Goal: Transaction & Acquisition: Purchase product/service

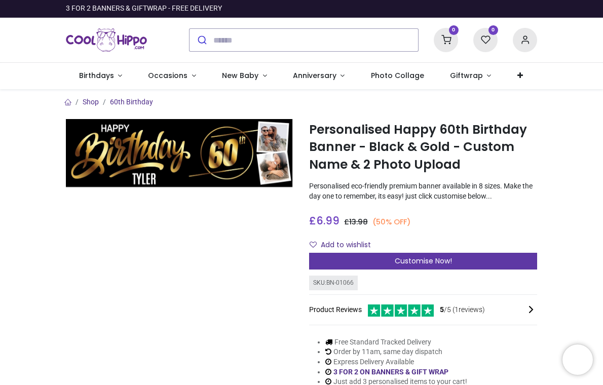
click at [451, 261] on div "Customise Now!" at bounding box center [423, 261] width 228 height 17
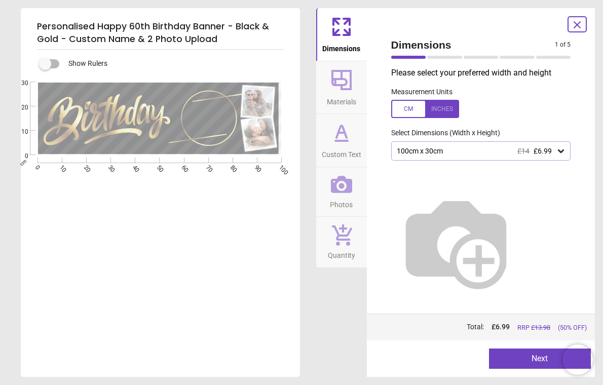
click at [449, 111] on div at bounding box center [425, 109] width 68 height 18
click at [561, 151] on icon at bounding box center [561, 151] width 10 height 10
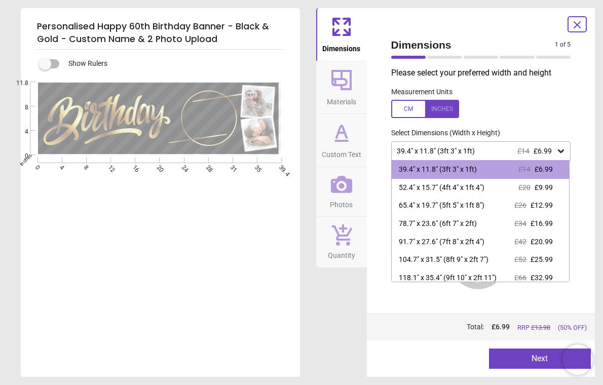
click at [498, 101] on label at bounding box center [481, 109] width 180 height 18
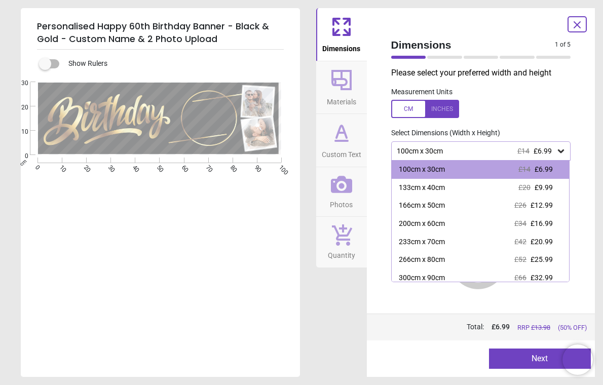
click at [409, 110] on div at bounding box center [425, 109] width 68 height 18
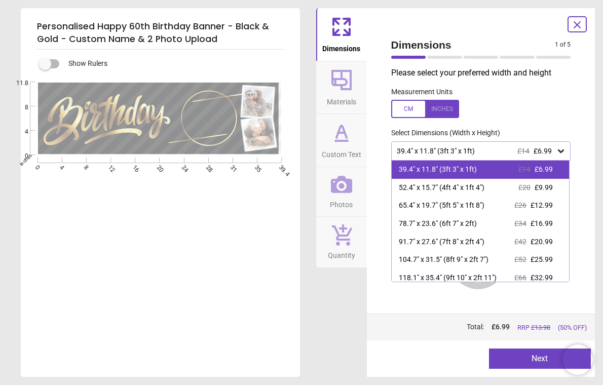
click at [445, 171] on div "39.4" x 11.8" (3ft 3" x 1ft)" at bounding box center [438, 170] width 78 height 10
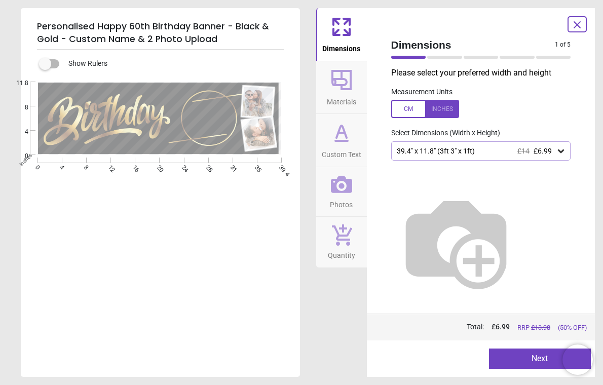
click at [563, 149] on icon at bounding box center [561, 151] width 10 height 10
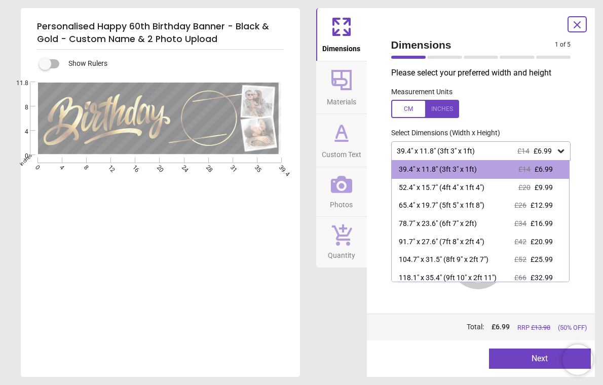
click at [510, 152] on div "39.4" x 11.8" (3ft 3" x 1ft) £14 £6.99" at bounding box center [476, 151] width 161 height 9
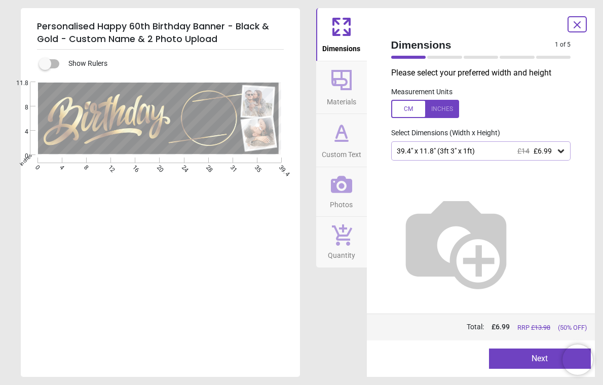
click at [488, 150] on div "39.4" x 11.8" (3ft 3" x 1ft) £14 £6.99" at bounding box center [476, 151] width 161 height 9
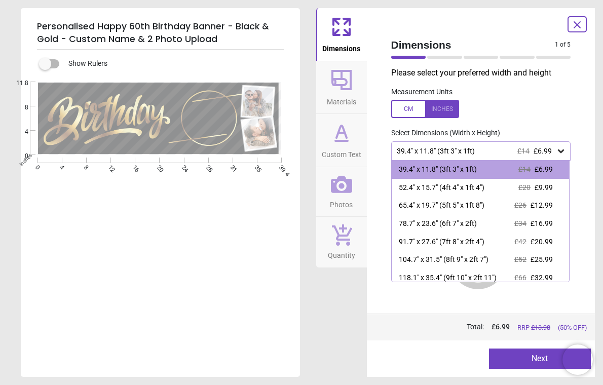
click at [493, 146] on div "39.4" x 11.8" (3ft 3" x 1ft) £14 £6.99" at bounding box center [481, 150] width 180 height 19
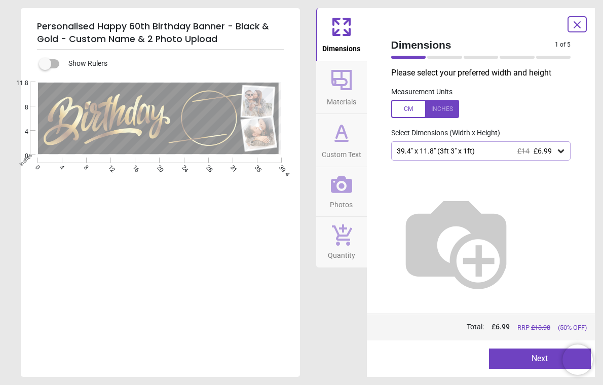
click at [525, 363] on button "Next" at bounding box center [540, 359] width 102 height 20
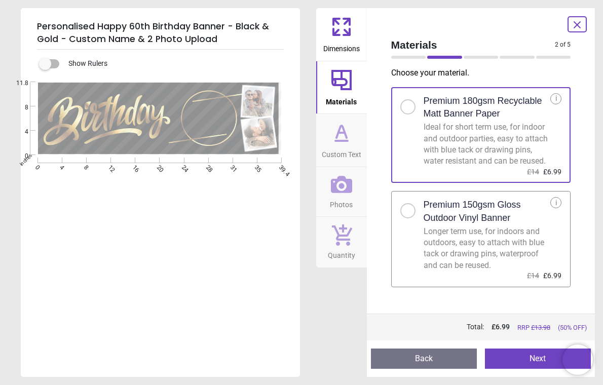
click at [525, 354] on button "Next" at bounding box center [538, 359] width 106 height 20
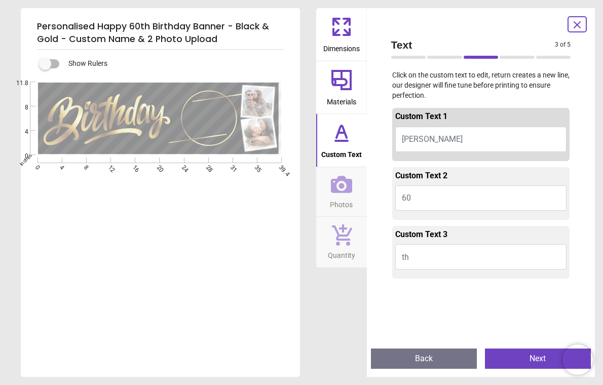
click at [439, 138] on button "TYLER" at bounding box center [481, 139] width 172 height 25
click at [428, 138] on button "TYLER" at bounding box center [481, 139] width 172 height 25
type textarea "*****"
click at [521, 356] on button "Next" at bounding box center [538, 359] width 106 height 20
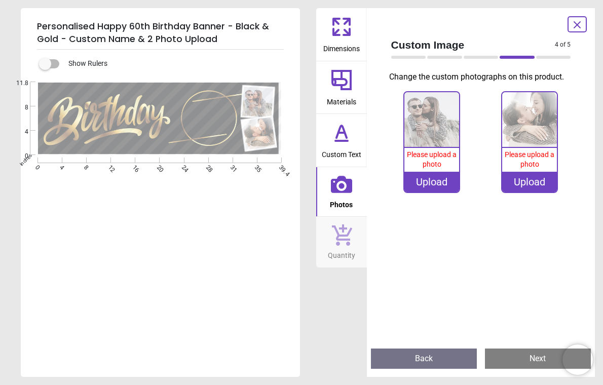
click at [433, 182] on div "Upload" at bounding box center [431, 182] width 55 height 20
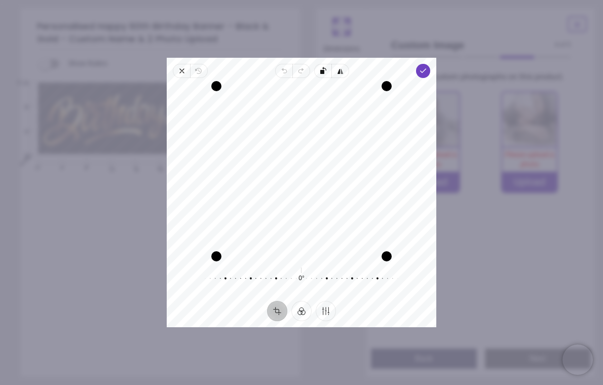
drag, startPoint x: 305, startPoint y: 167, endPoint x: 276, endPoint y: 138, distance: 40.8
click at [276, 138] on div "Recenter" at bounding box center [301, 171] width 253 height 170
click at [330, 217] on div "Recenter" at bounding box center [301, 171] width 253 height 170
click at [426, 66] on span "Done" at bounding box center [423, 71] width 14 height 14
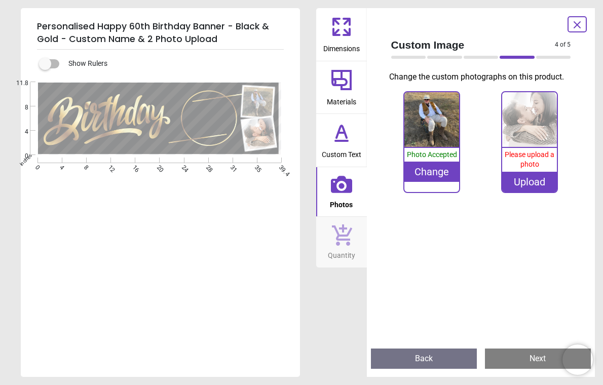
click at [529, 132] on img at bounding box center [529, 119] width 55 height 55
click at [536, 180] on div "Upload" at bounding box center [529, 182] width 55 height 20
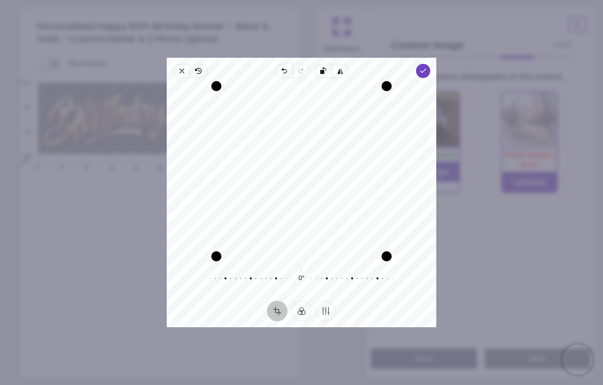
drag, startPoint x: 310, startPoint y: 156, endPoint x: 342, endPoint y: 166, distance: 33.8
click at [342, 166] on div "Recenter" at bounding box center [301, 171] width 253 height 170
drag, startPoint x: 341, startPoint y: 162, endPoint x: 362, endPoint y: 151, distance: 23.3
click at [362, 151] on div "Recenter" at bounding box center [301, 171] width 253 height 170
click at [420, 73] on icon "button" at bounding box center [423, 71] width 8 height 8
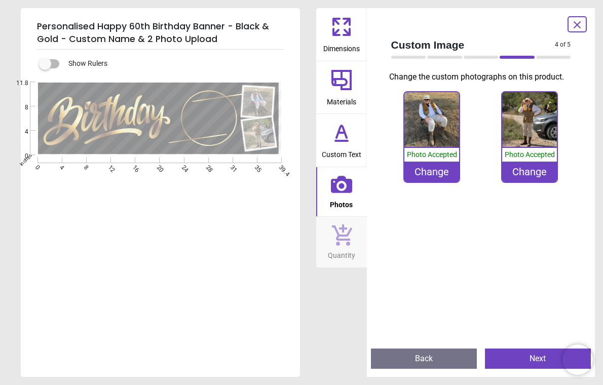
click at [517, 354] on button "Next" at bounding box center [538, 359] width 106 height 20
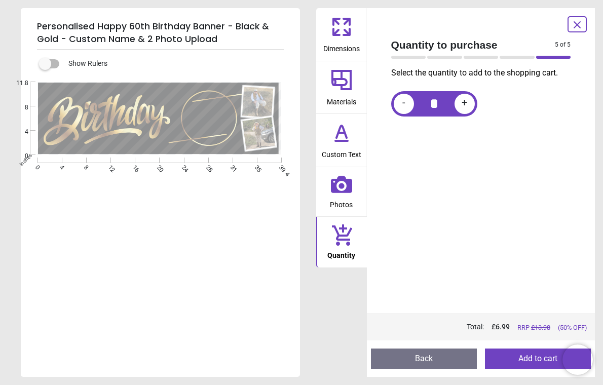
click at [466, 109] on span "+" at bounding box center [465, 103] width 6 height 13
type input "*"
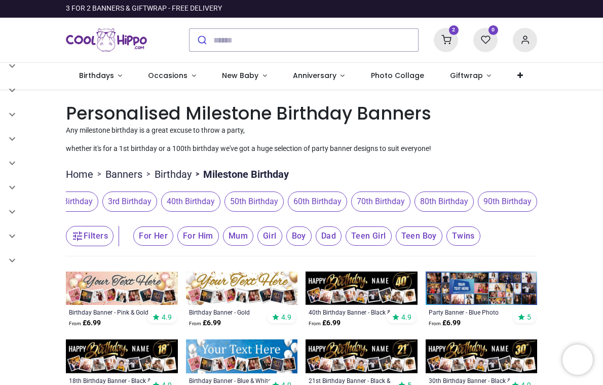
scroll to position [0, 539]
click at [317, 203] on span "60th Birthday" at bounding box center [317, 201] width 59 height 20
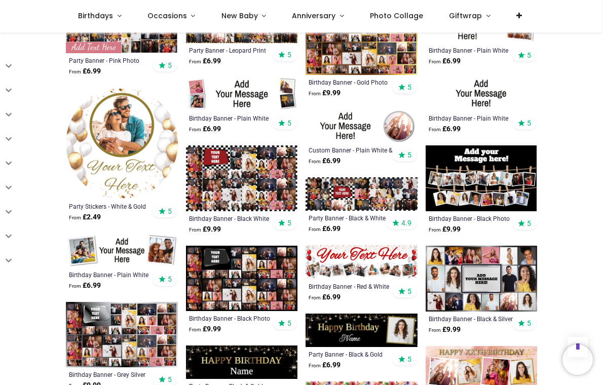
scroll to position [1637, 0]
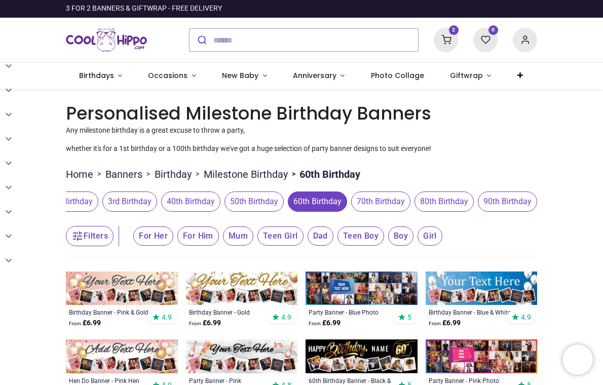
click at [438, 37] on icon at bounding box center [446, 40] width 24 height 24
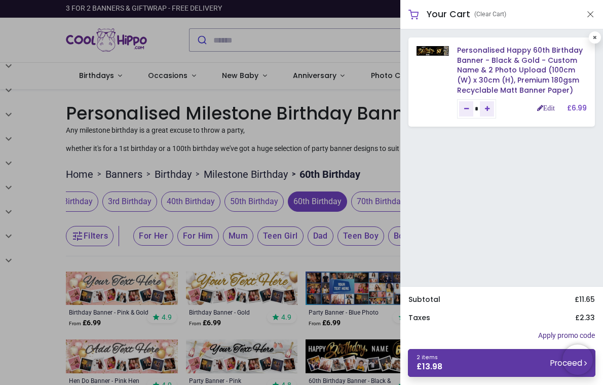
click at [488, 362] on link "2 items £ 13.98 Proceed" at bounding box center [501, 363] width 187 height 28
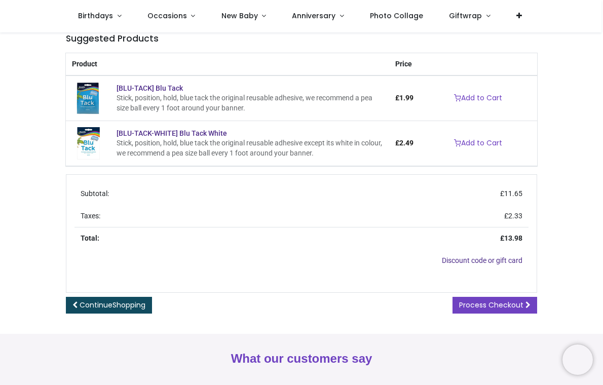
scroll to position [190, 0]
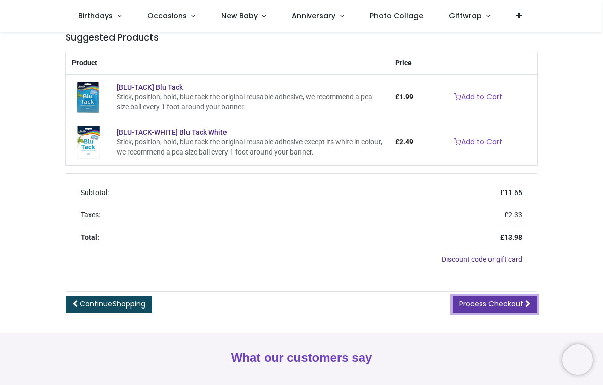
click at [481, 306] on span "Process Checkout" at bounding box center [491, 304] width 64 height 10
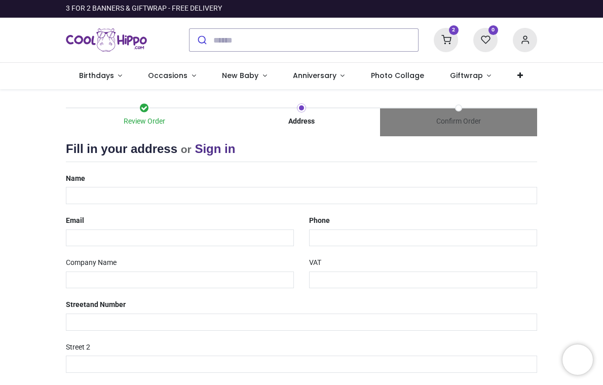
select select "***"
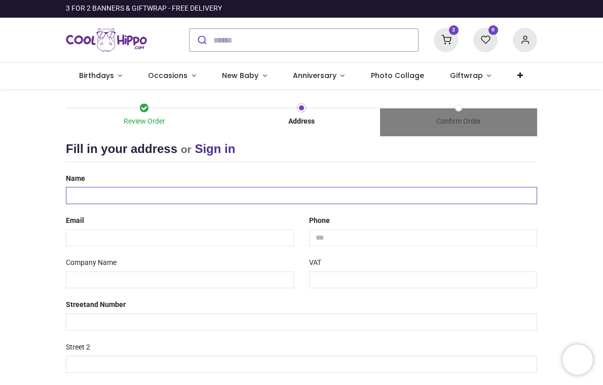
click at [168, 195] on input "text" at bounding box center [301, 195] width 471 height 17
type input "**********"
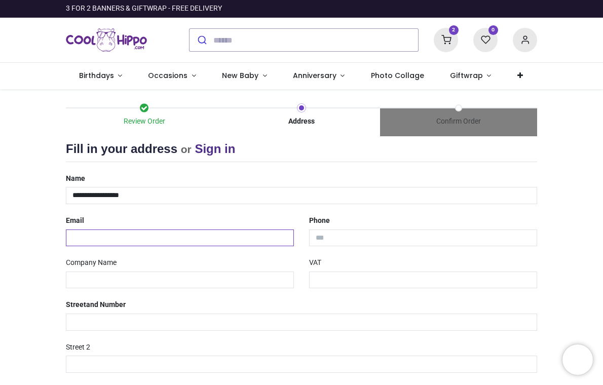
click at [151, 240] on input "email" at bounding box center [180, 237] width 228 height 17
type input "**********"
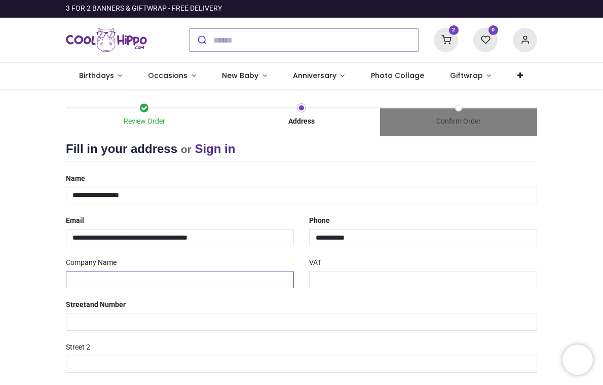
type input "**********"
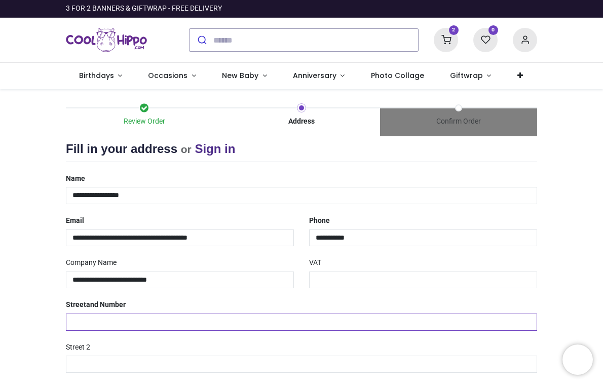
type input "**********"
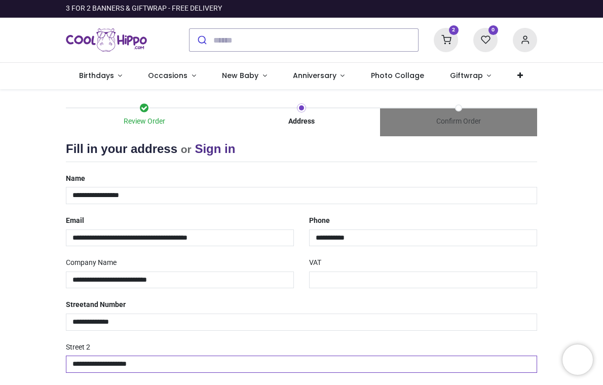
type input "********"
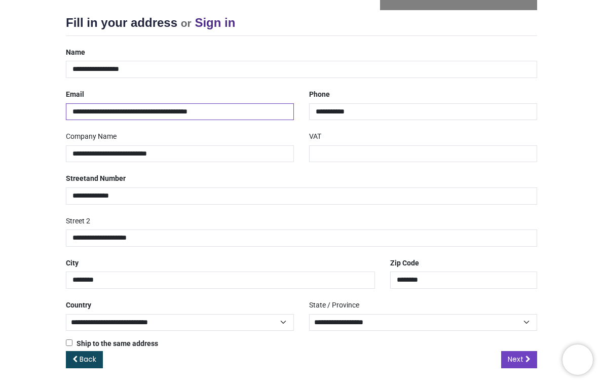
scroll to position [129, 0]
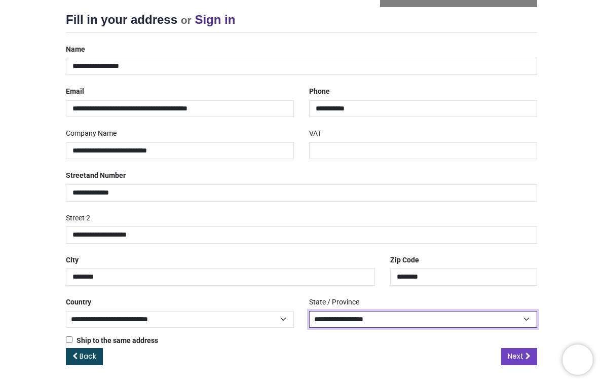
click at [440, 315] on select "**********" at bounding box center [423, 319] width 228 height 17
select select "***"
click at [309, 311] on select "**********" at bounding box center [423, 319] width 228 height 17
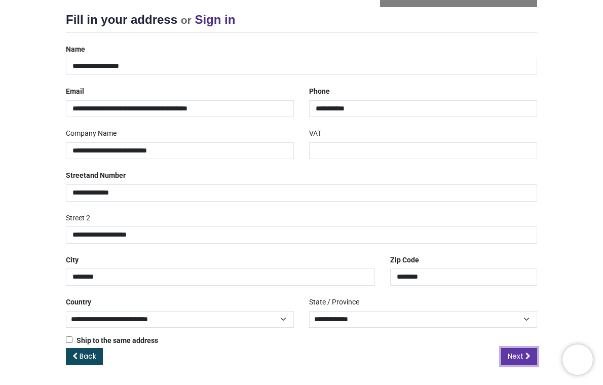
click at [508, 358] on span "Next" at bounding box center [516, 356] width 16 height 10
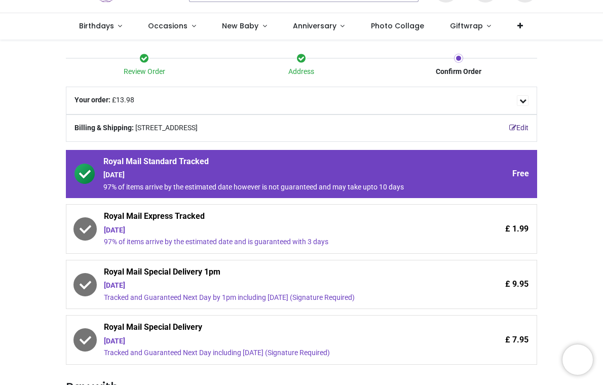
scroll to position [54, 0]
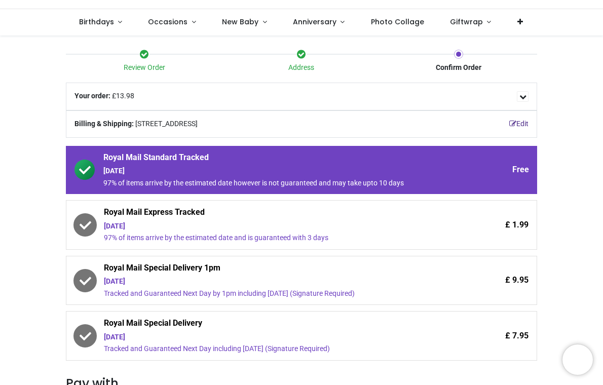
click at [311, 227] on div "[DATE]" at bounding box center [273, 226] width 339 height 10
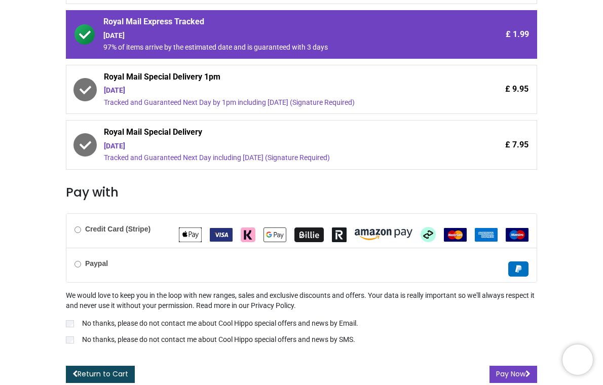
scroll to position [246, 0]
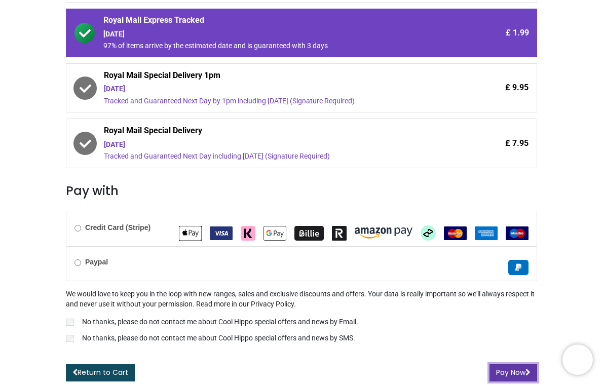
click at [494, 370] on button "Pay Now" at bounding box center [513, 372] width 48 height 17
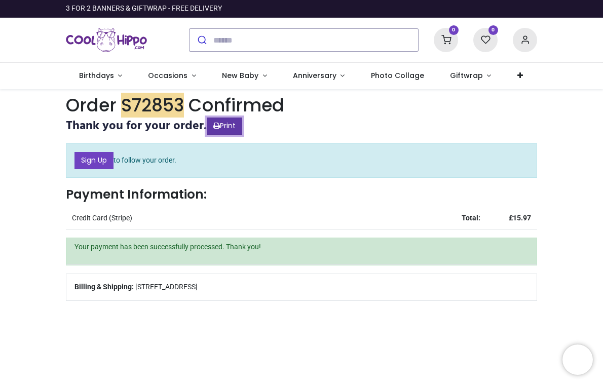
click at [237, 128] on link "Print" at bounding box center [224, 126] width 35 height 17
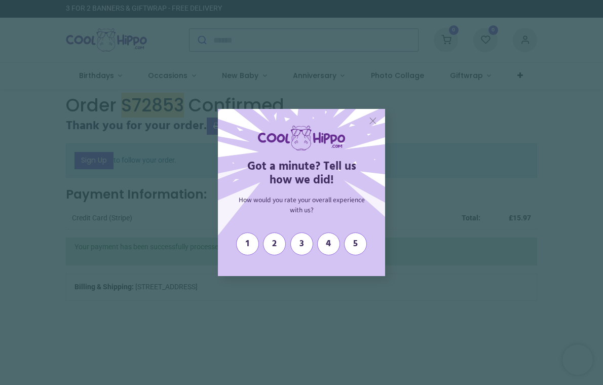
click at [376, 123] on span "X" at bounding box center [373, 121] width 8 height 12
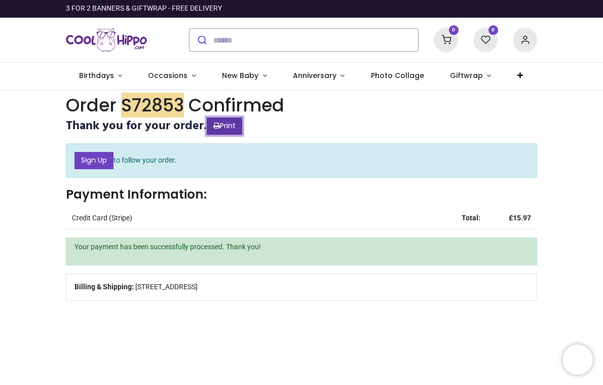
click at [229, 125] on link "Print" at bounding box center [224, 126] width 35 height 17
